Goal: Task Accomplishment & Management: Manage account settings

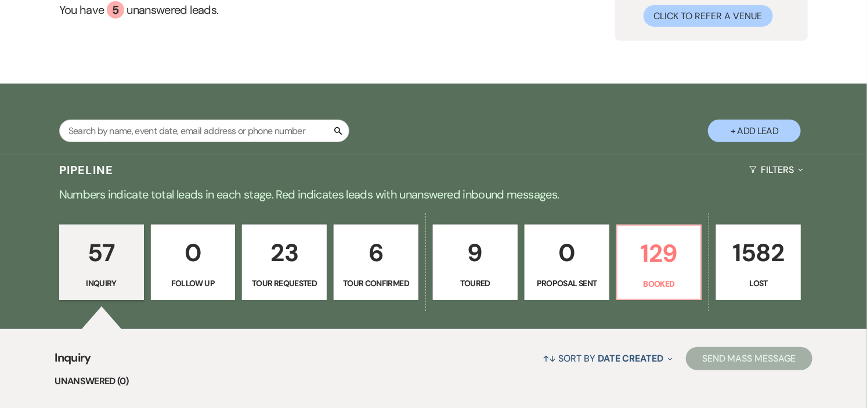
scroll to position [129, 0]
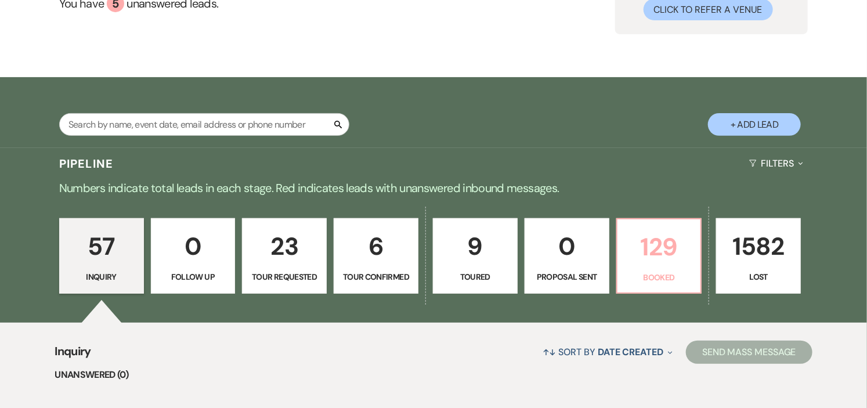
click at [647, 283] on p "Booked" at bounding box center [660, 277] width 70 height 13
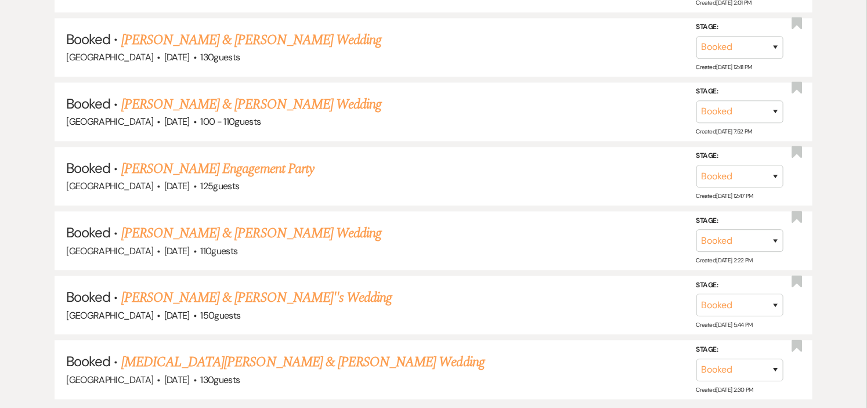
scroll to position [5148, 0]
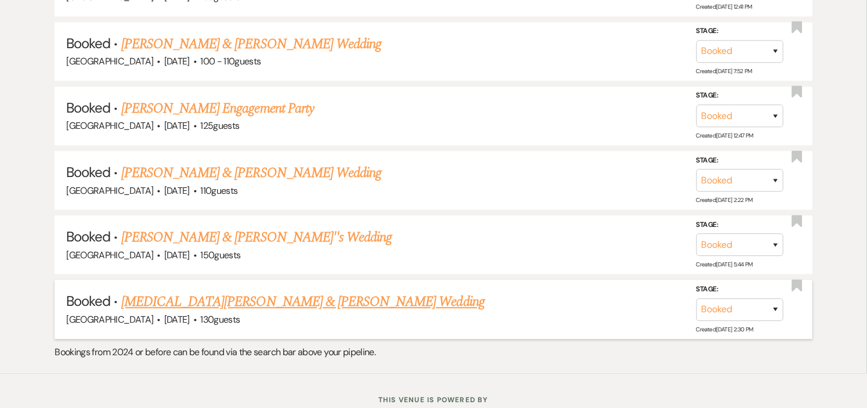
click at [216, 291] on link "[MEDICAL_DATA][PERSON_NAME] & [PERSON_NAME] Wedding" at bounding box center [302, 301] width 363 height 21
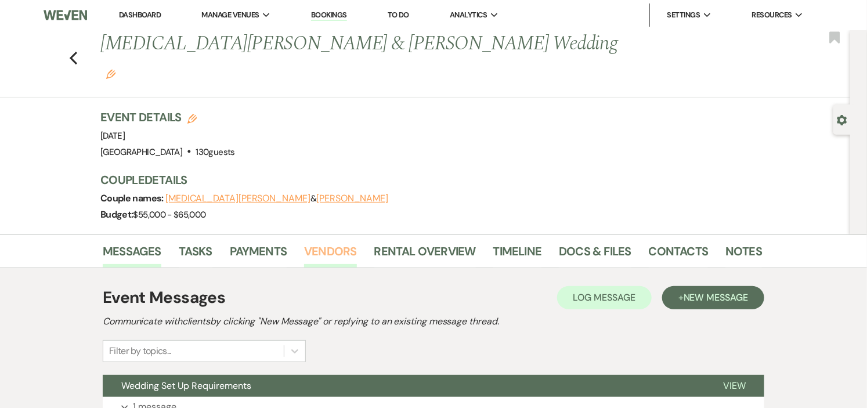
click at [338, 242] on link "Vendors" at bounding box center [330, 255] width 52 height 26
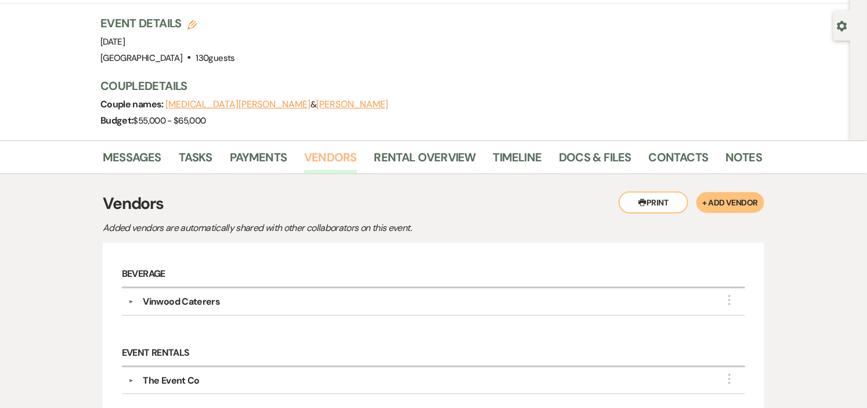
scroll to position [66, 0]
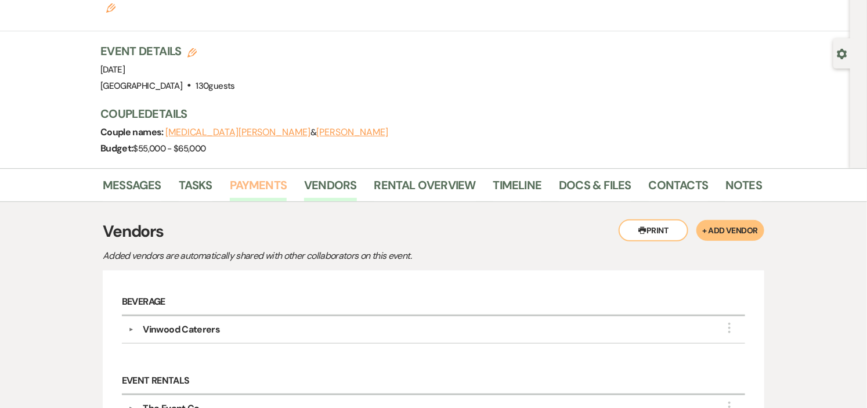
click at [240, 176] on link "Payments" at bounding box center [258, 189] width 57 height 26
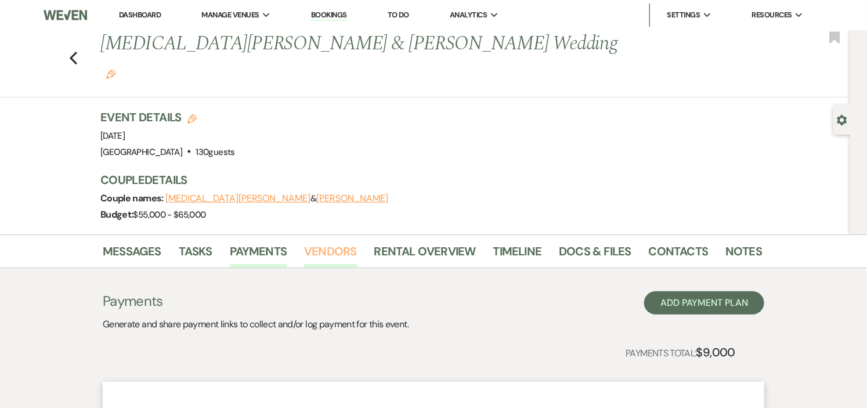
click at [328, 242] on link "Vendors" at bounding box center [330, 255] width 52 height 26
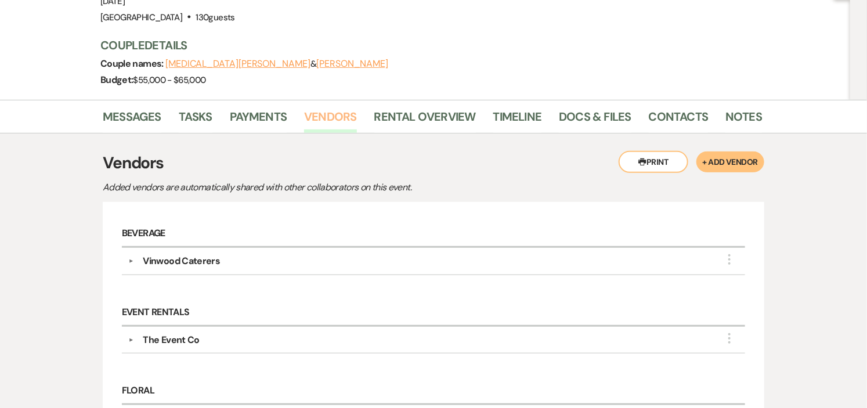
scroll to position [129, 0]
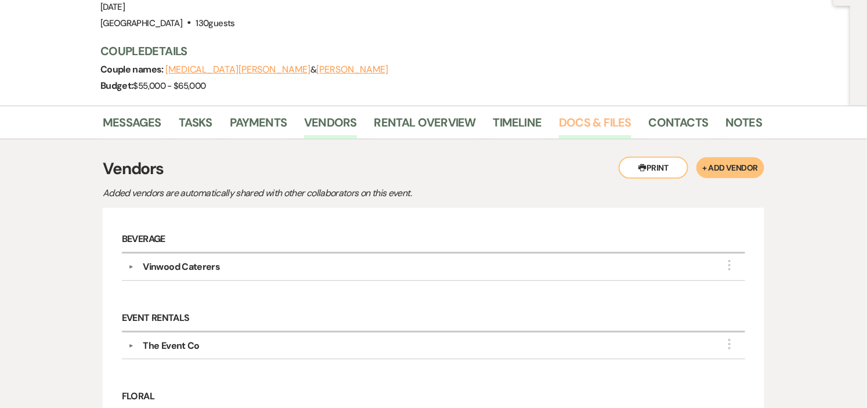
click at [574, 113] on link "Docs & Files" at bounding box center [595, 126] width 72 height 26
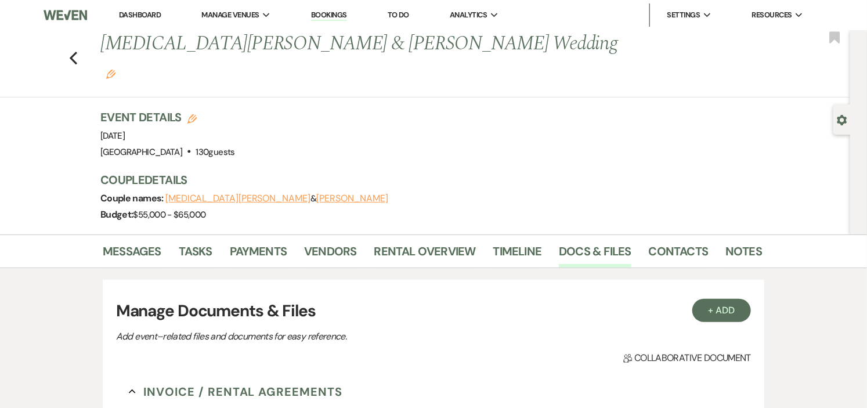
click at [153, 13] on link "Dashboard" at bounding box center [140, 15] width 42 height 10
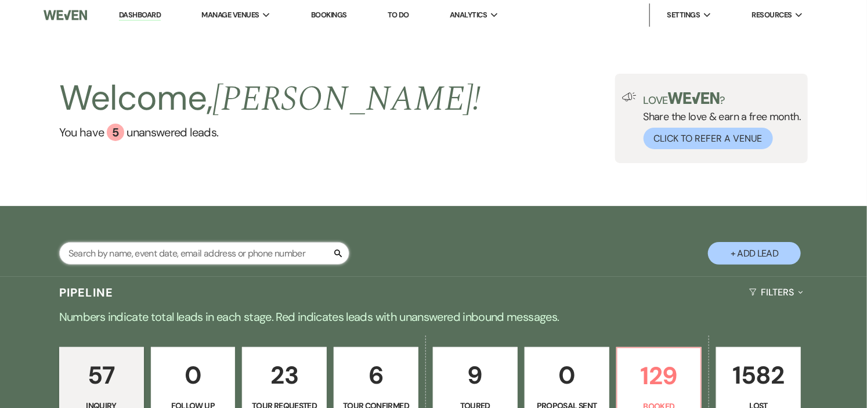
click at [284, 256] on input "text" at bounding box center [204, 253] width 290 height 23
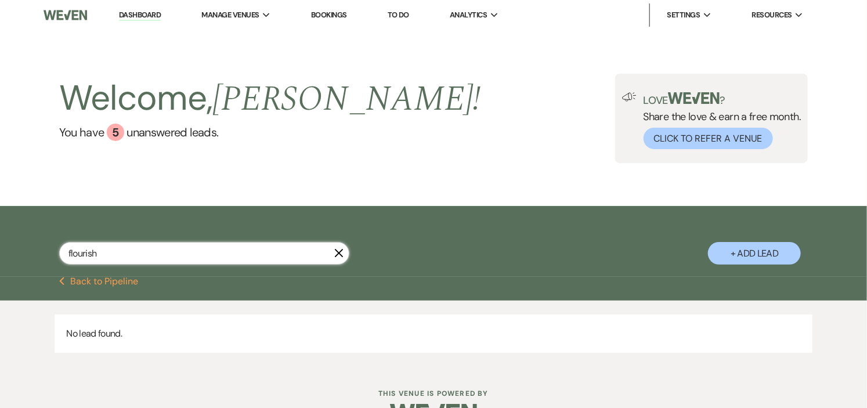
type input "flourish"
click at [339, 251] on icon "X" at bounding box center [338, 252] width 9 height 9
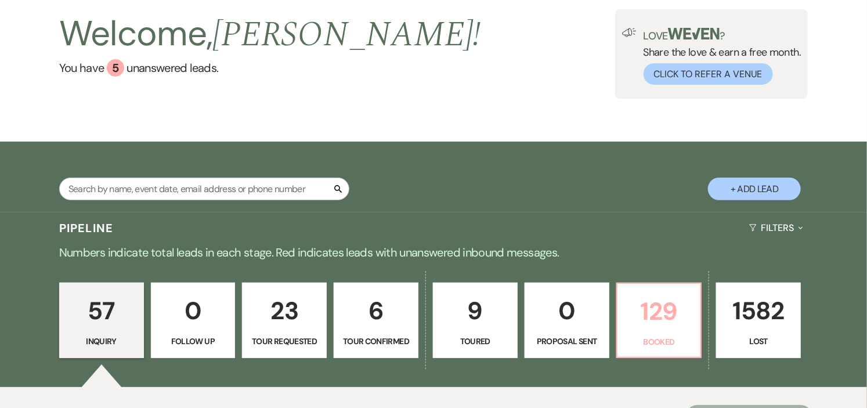
click at [676, 326] on p "129" at bounding box center [660, 311] width 70 height 39
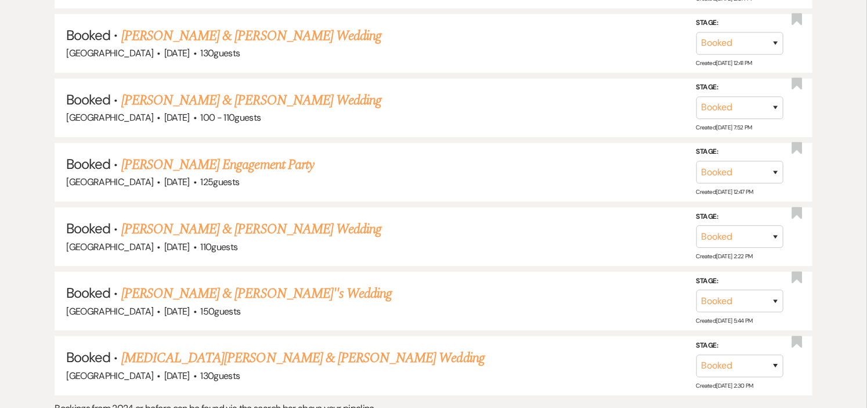
scroll to position [5148, 0]
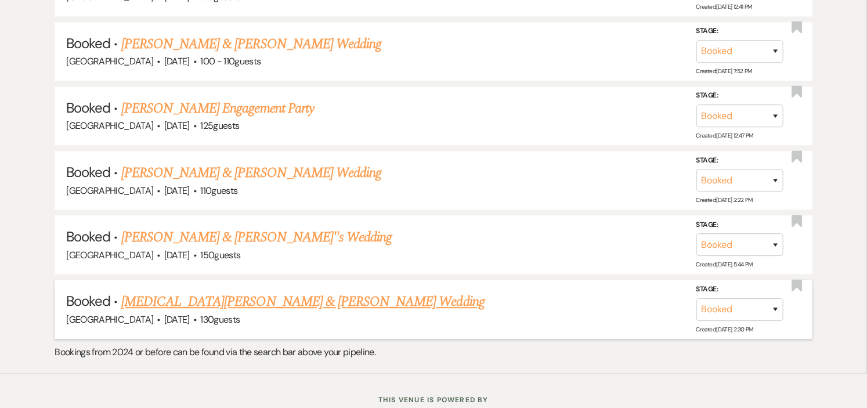
click at [207, 291] on link "[MEDICAL_DATA][PERSON_NAME] & [PERSON_NAME] Wedding" at bounding box center [302, 301] width 363 height 21
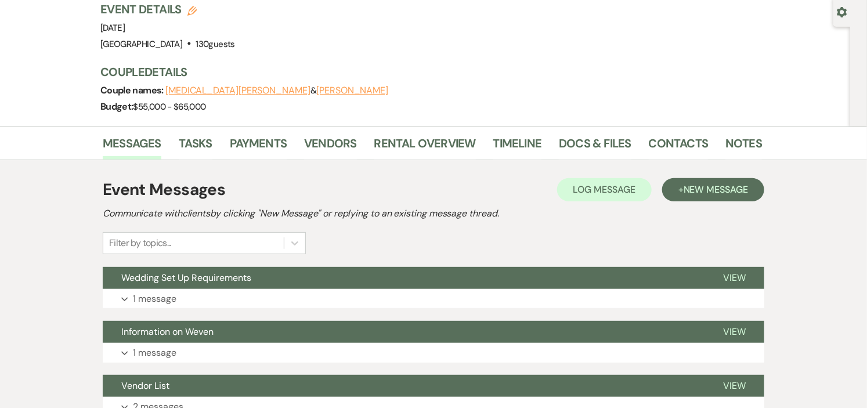
scroll to position [33, 0]
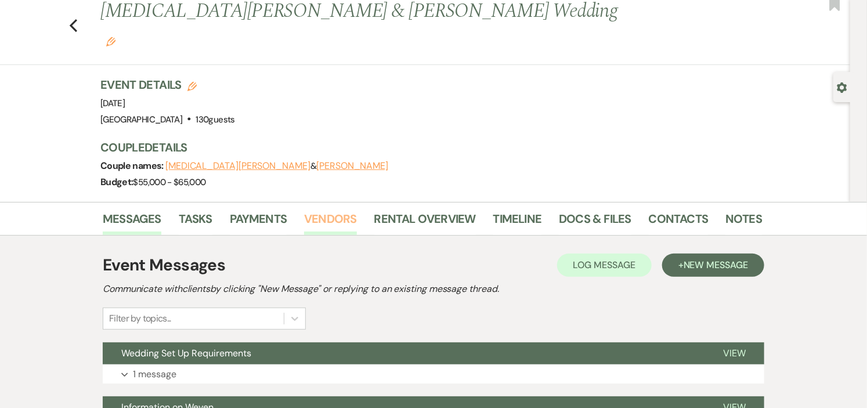
click at [346, 210] on link "Vendors" at bounding box center [330, 223] width 52 height 26
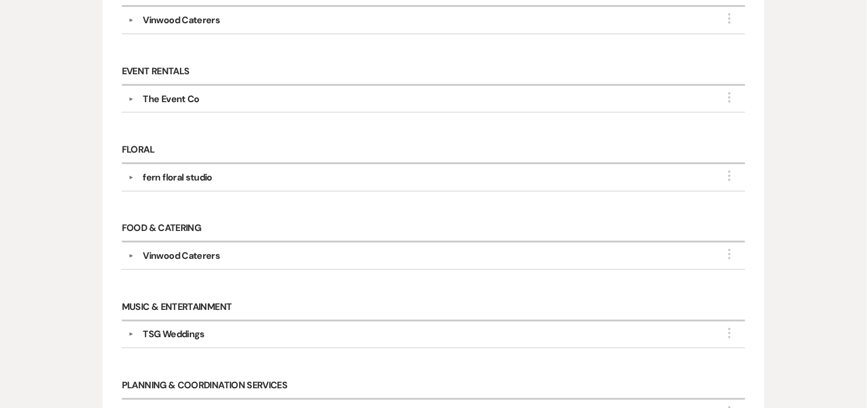
scroll to position [420, 0]
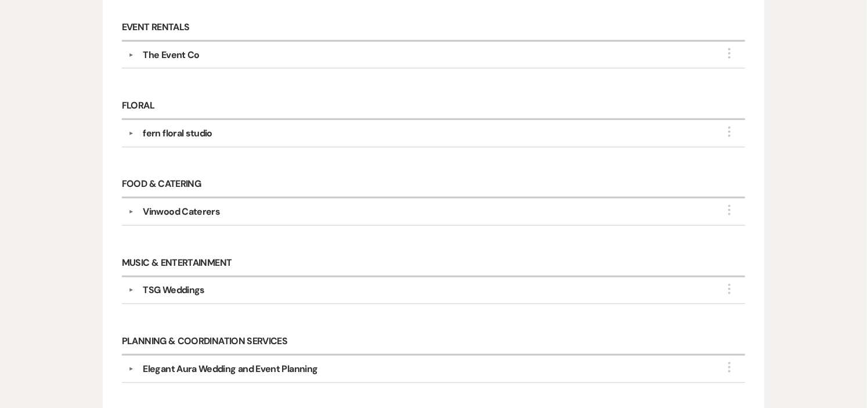
click at [186, 283] on div "TSG Weddings" at bounding box center [174, 290] width 62 height 14
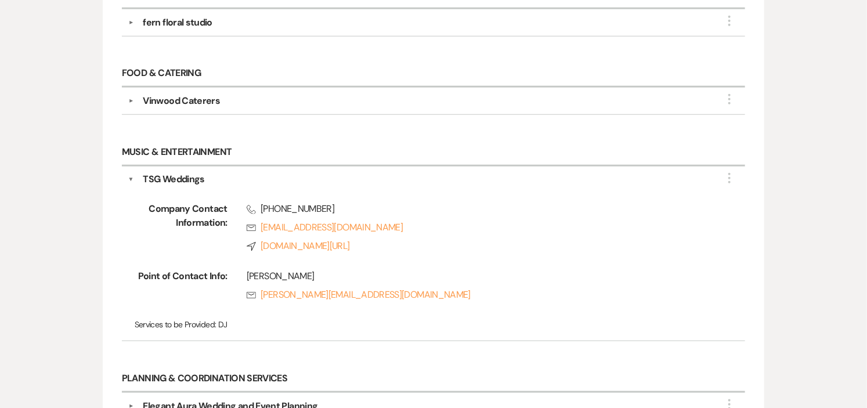
scroll to position [613, 0]
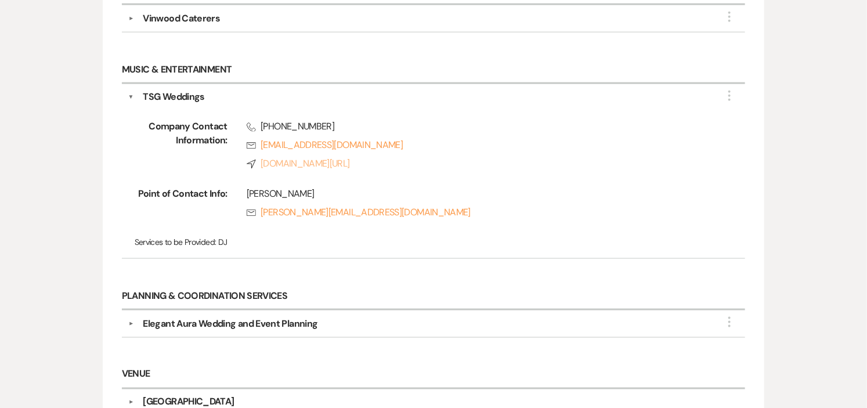
click at [279, 157] on link "Compass [DOMAIN_NAME][URL]" at bounding box center [478, 164] width 462 height 14
